Goal: Complete application form

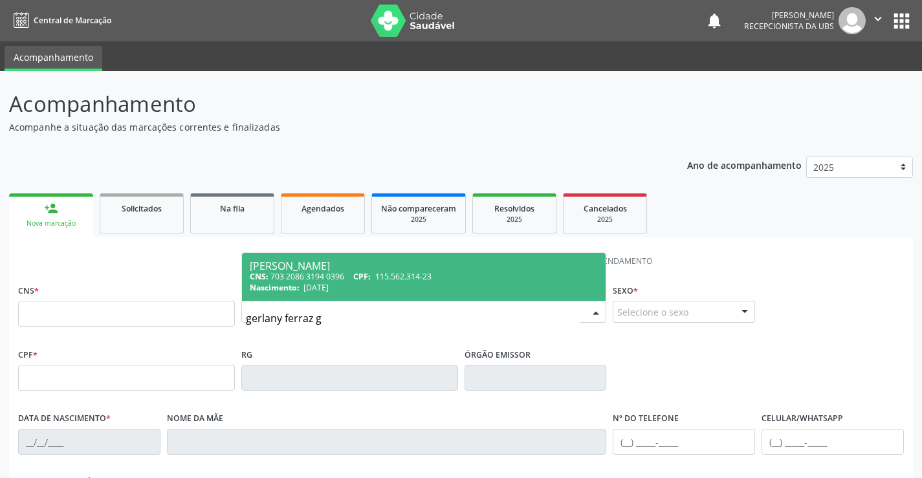
type input "gerlany ferraz"
click at [307, 268] on div "[PERSON_NAME]" at bounding box center [424, 266] width 349 height 10
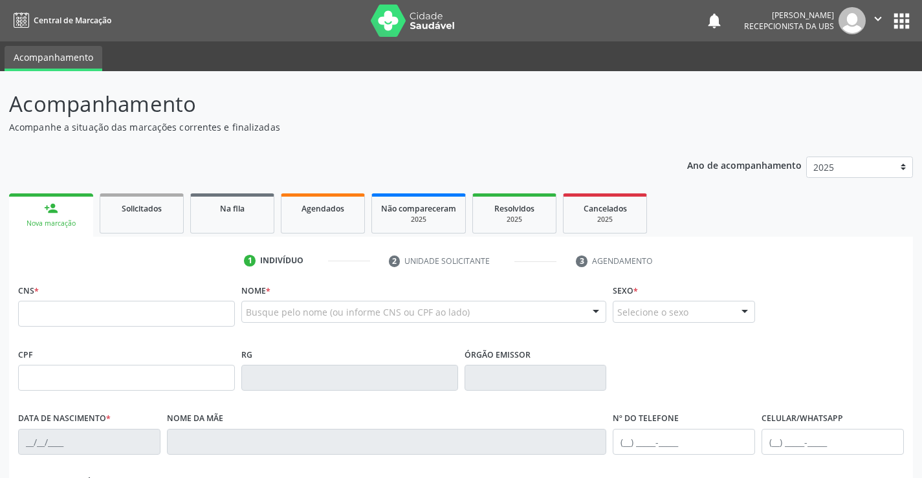
type input "703 2086 3194 0396"
type input "115.562.314-23"
type input "[DATE]"
type input "[PERSON_NAME]"
type input "[PHONE_NUMBER]"
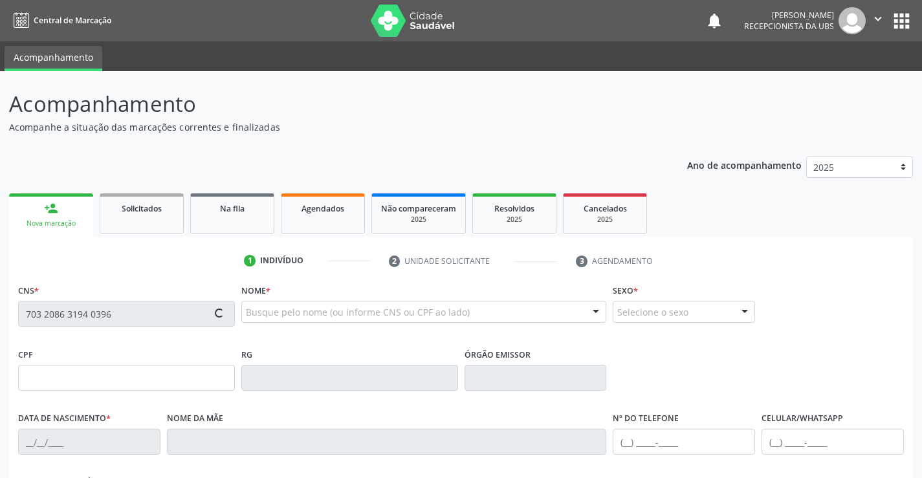
type input "[PHONE_NUMBER]"
type input "201"
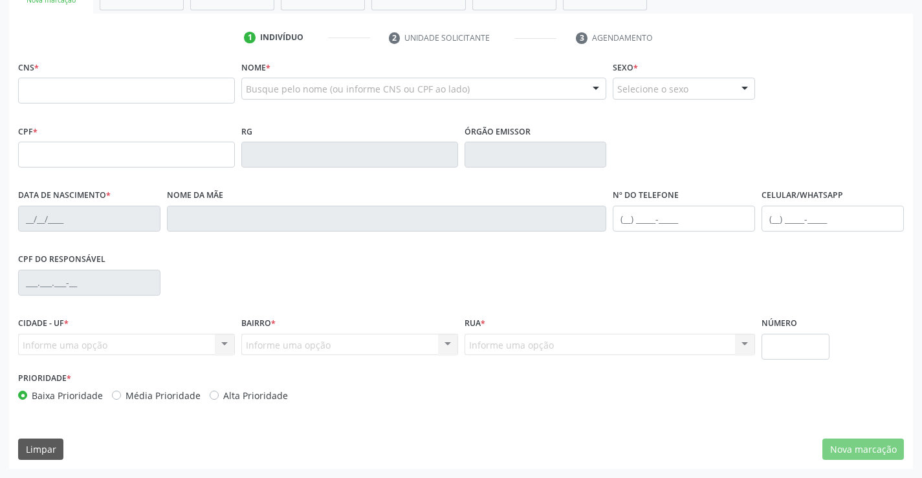
scroll to position [94, 0]
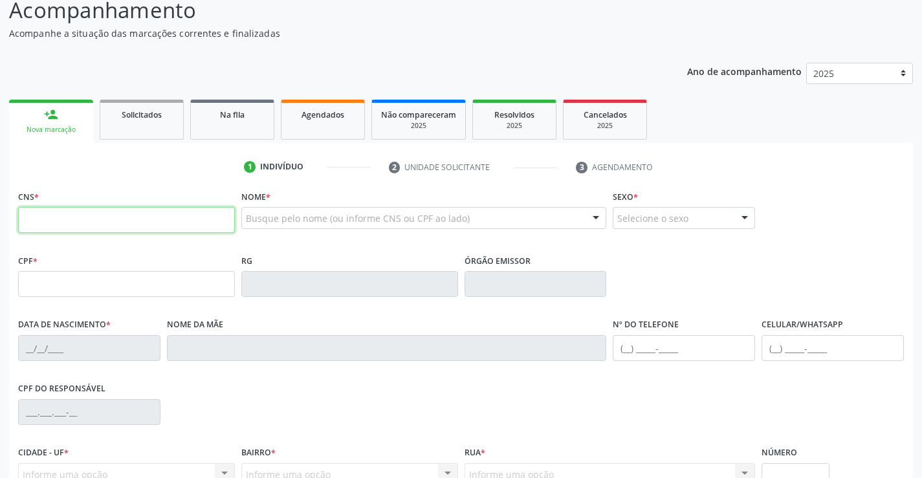
paste input "703 2086 3194 0396"
type input "703 2086 3194 0396"
type input "115.562.314-23"
type input "[DATE]"
type input "[PERSON_NAME]"
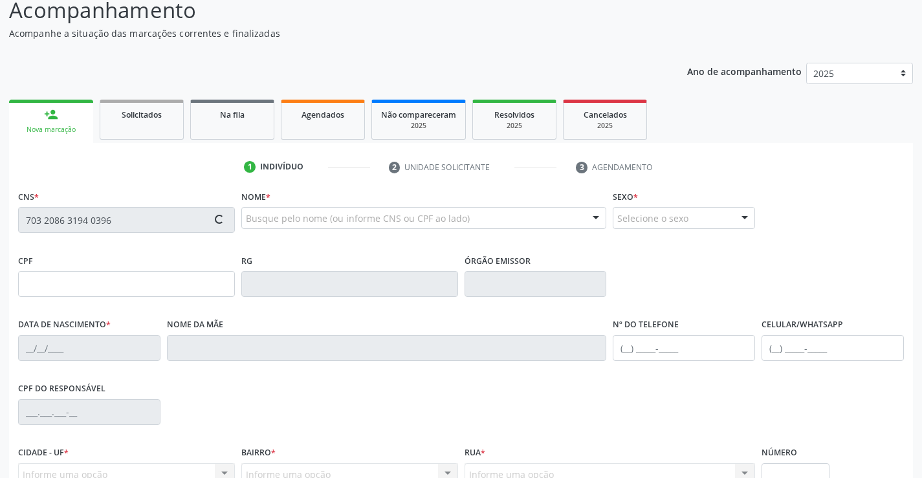
type input "[PHONE_NUMBER]"
type input "201"
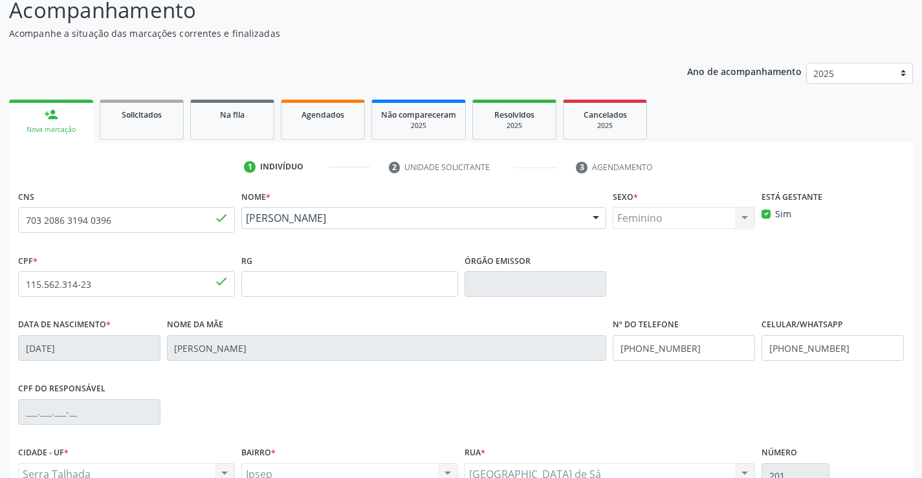
scroll to position [159, 0]
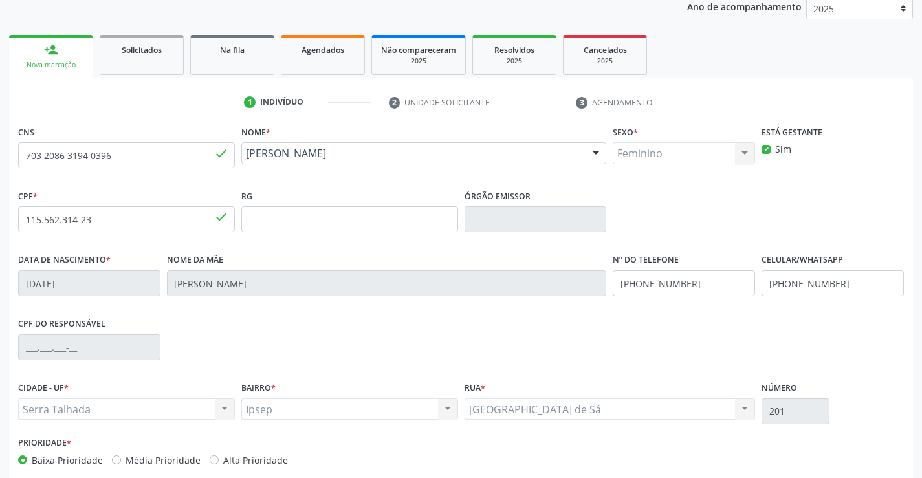
click at [517, 364] on div "CPF do responsável" at bounding box center [461, 346] width 892 height 64
click at [302, 348] on div "CPF do responsável" at bounding box center [461, 346] width 892 height 64
click at [691, 205] on div "CPF * 115.562.314-23 done RG Órgão emissor" at bounding box center [461, 218] width 892 height 64
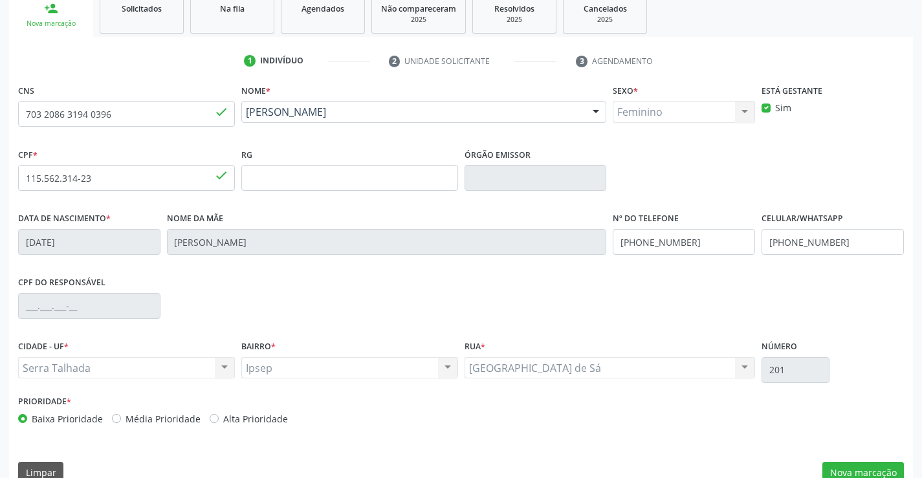
scroll to position [223, 0]
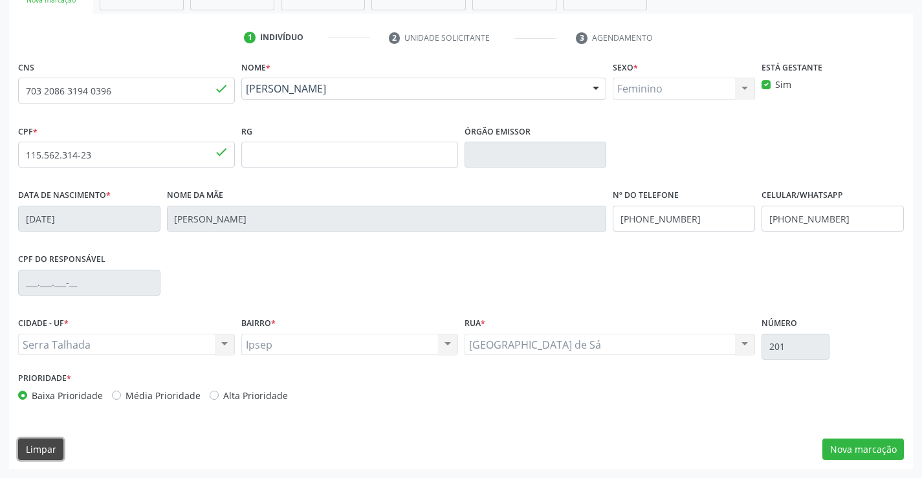
click at [57, 452] on button "Limpar" at bounding box center [40, 450] width 45 height 22
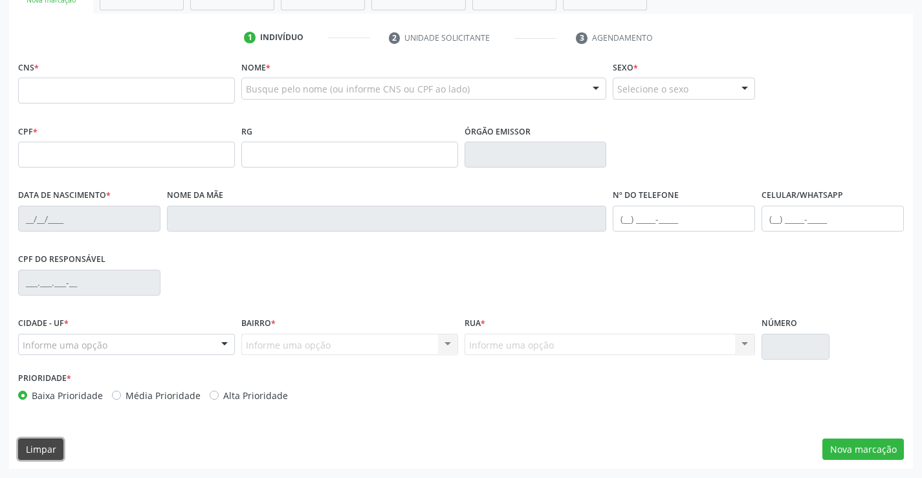
scroll to position [94, 0]
